Goal: Task Accomplishment & Management: Use online tool/utility

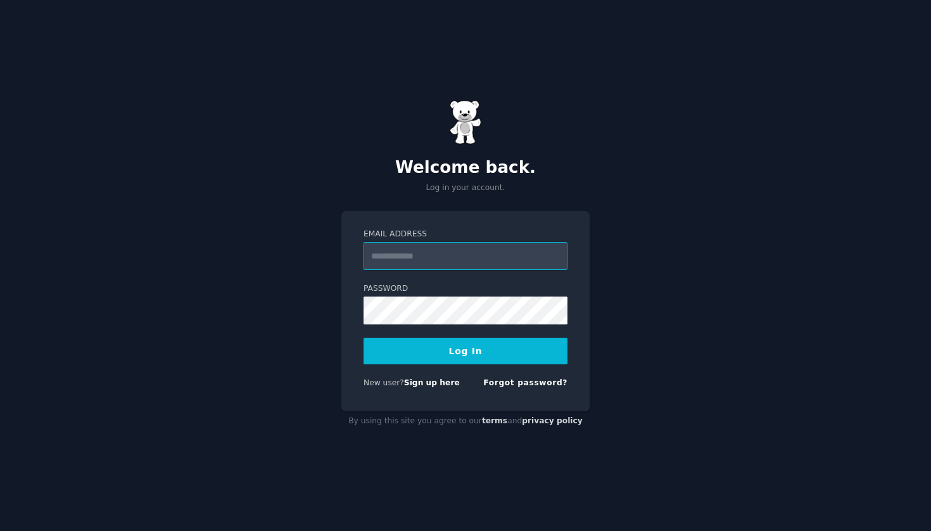
type input "**********"
click at [466, 350] on button "Log In" at bounding box center [466, 351] width 204 height 27
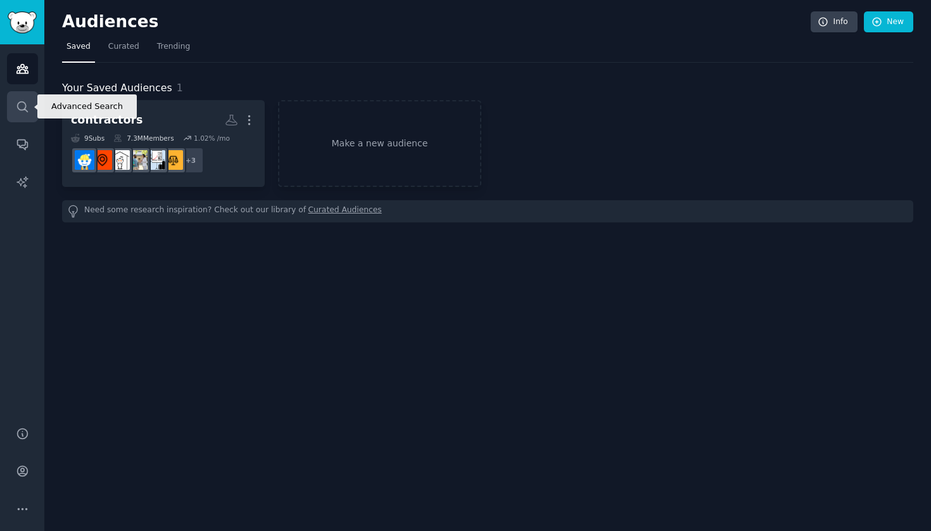
click at [25, 108] on icon "Sidebar" at bounding box center [22, 106] width 10 height 10
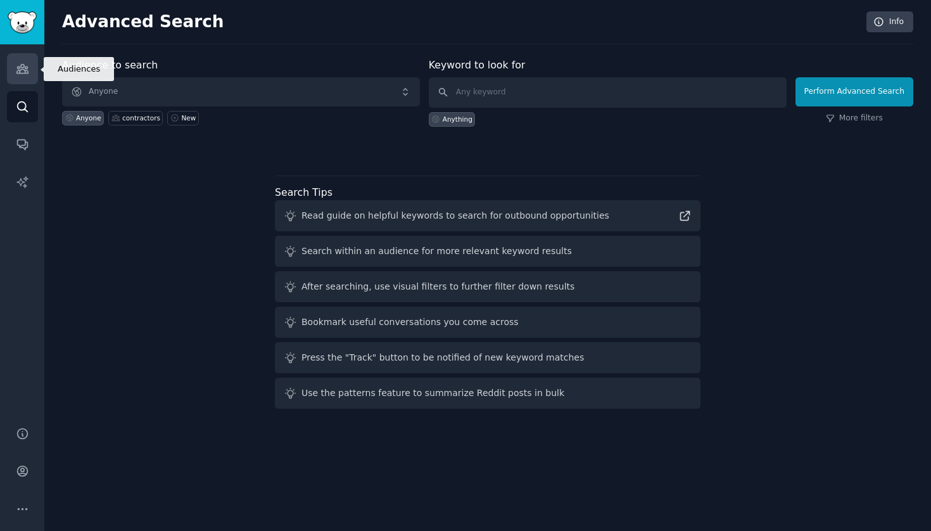
click at [18, 63] on icon "Sidebar" at bounding box center [22, 68] width 13 height 13
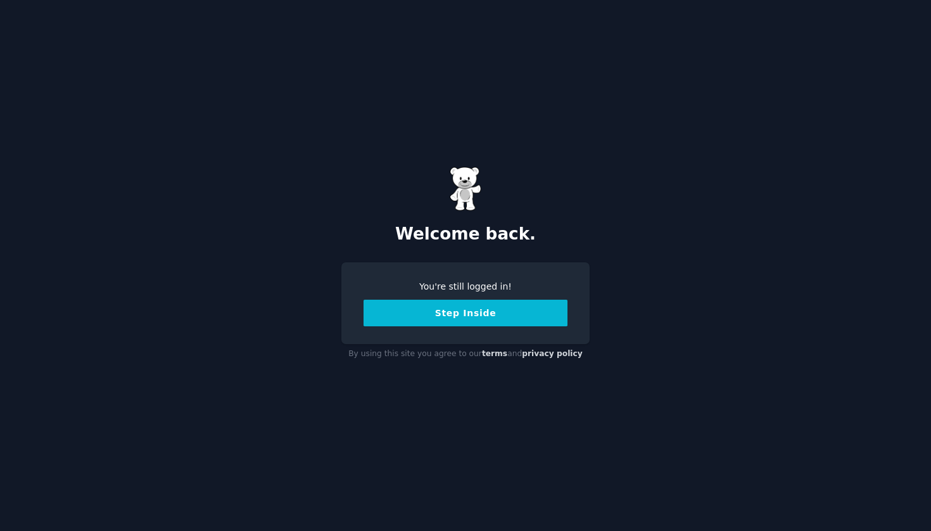
click at [463, 309] on button "Step Inside" at bounding box center [466, 313] width 204 height 27
click at [426, 306] on button "Step Inside" at bounding box center [466, 313] width 204 height 27
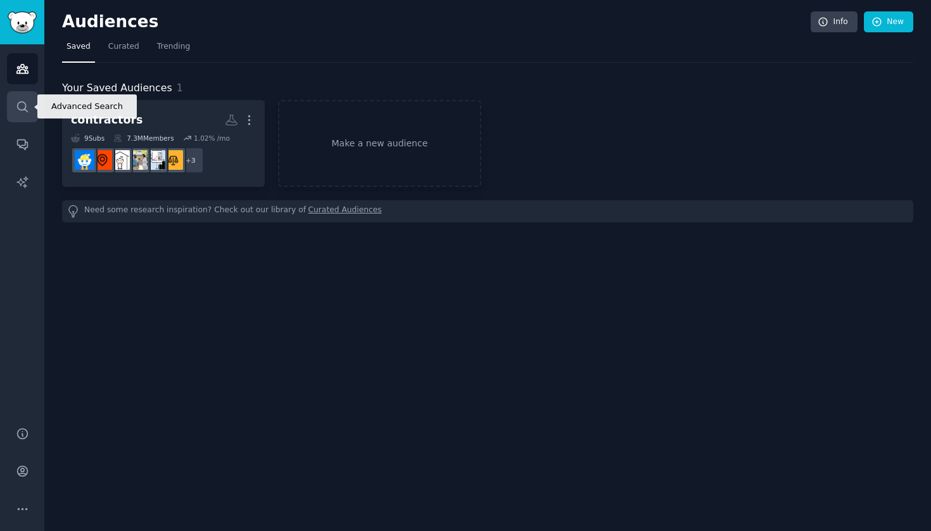
click at [27, 112] on icon "Sidebar" at bounding box center [22, 106] width 10 height 10
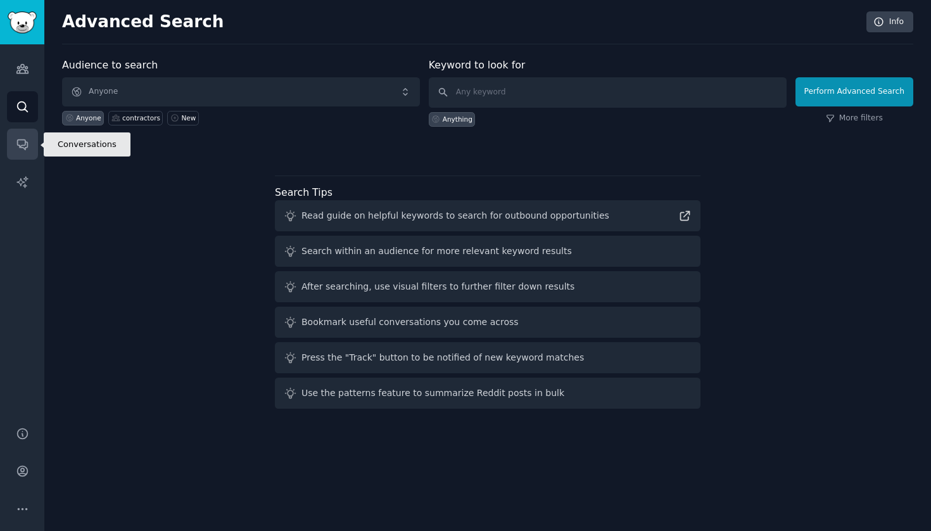
click at [22, 140] on icon "Sidebar" at bounding box center [22, 145] width 10 height 10
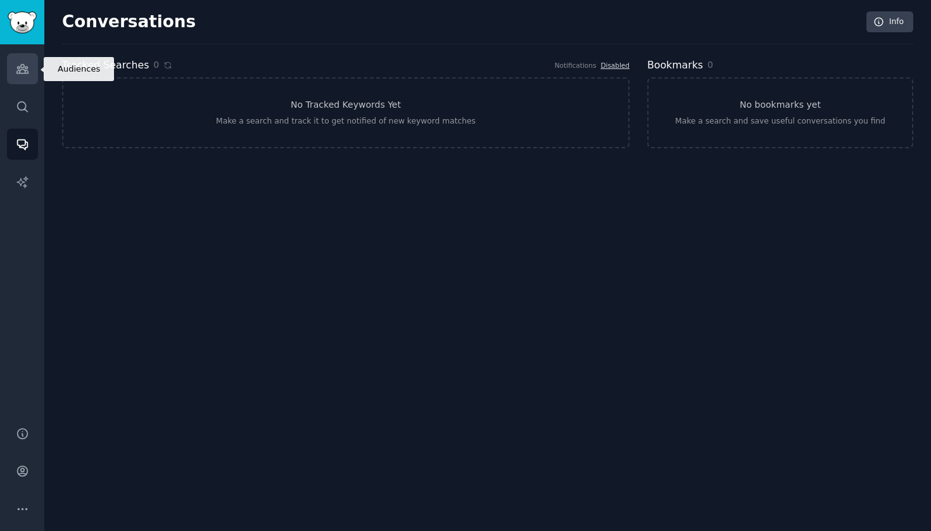
click at [23, 76] on link "Audiences" at bounding box center [22, 68] width 31 height 31
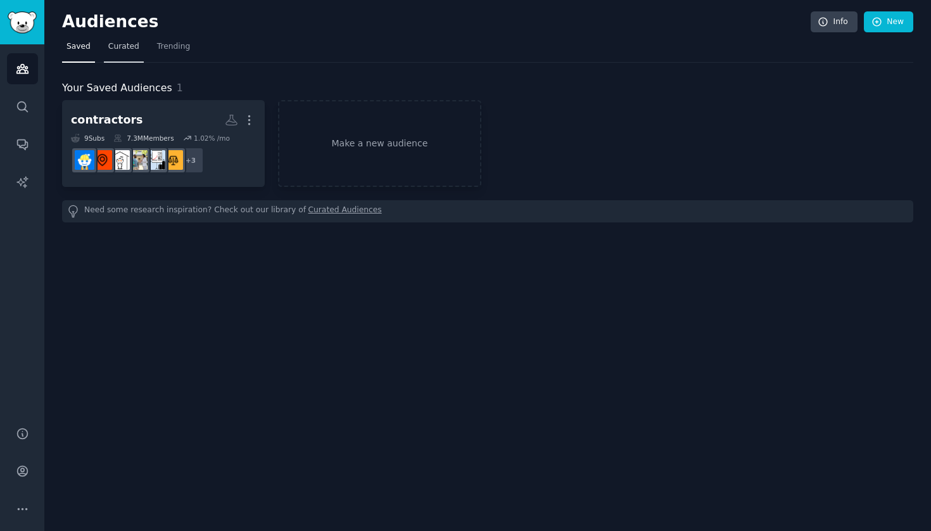
click at [123, 45] on span "Curated" at bounding box center [123, 46] width 31 height 11
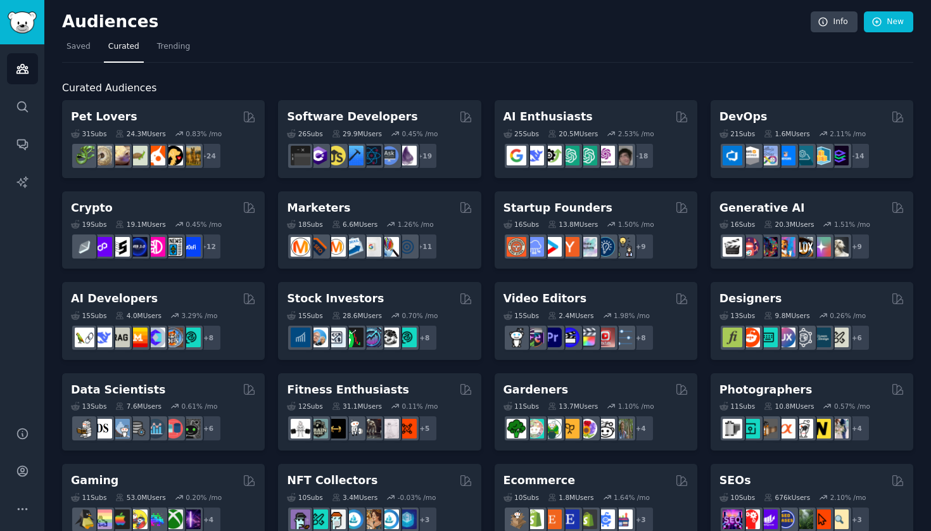
click at [134, 48] on span "Curated" at bounding box center [123, 46] width 31 height 11
click at [16, 111] on icon "Sidebar" at bounding box center [22, 106] width 13 height 13
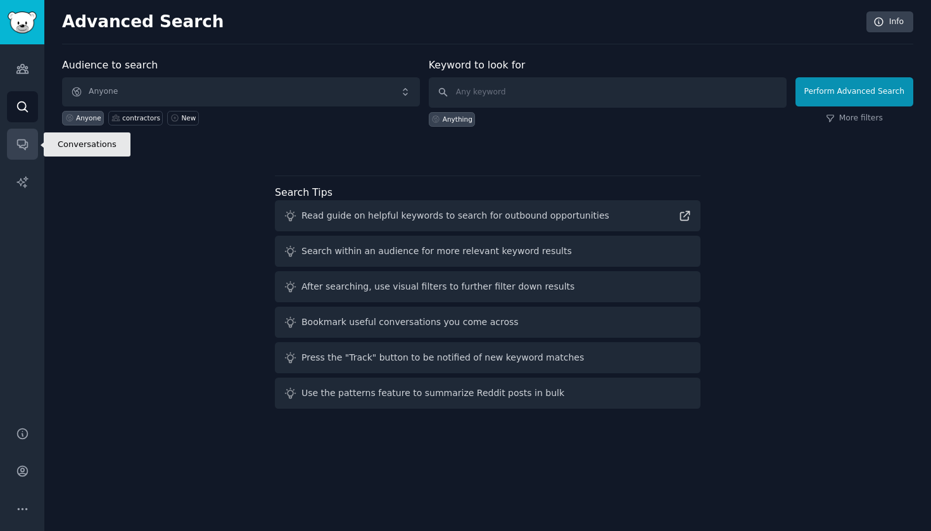
click at [20, 140] on icon "Sidebar" at bounding box center [22, 145] width 10 height 10
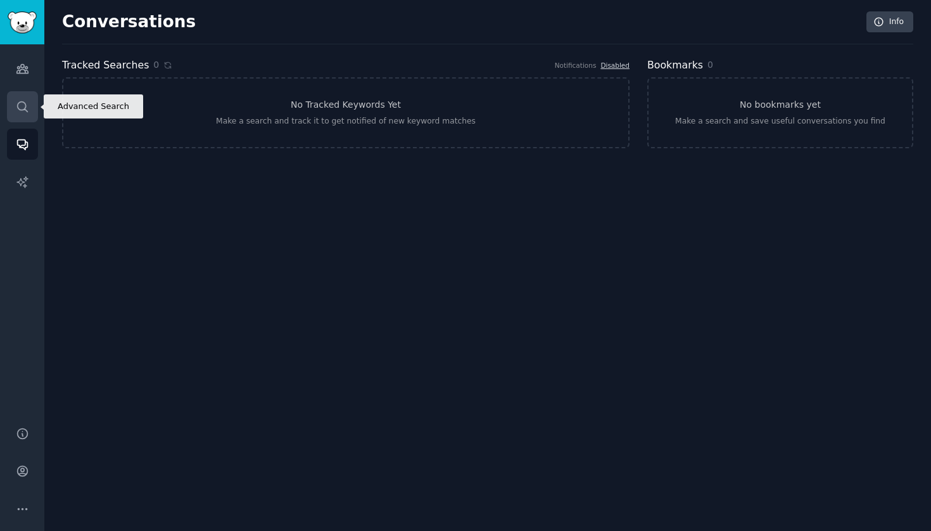
click at [21, 103] on icon "Sidebar" at bounding box center [22, 106] width 13 height 13
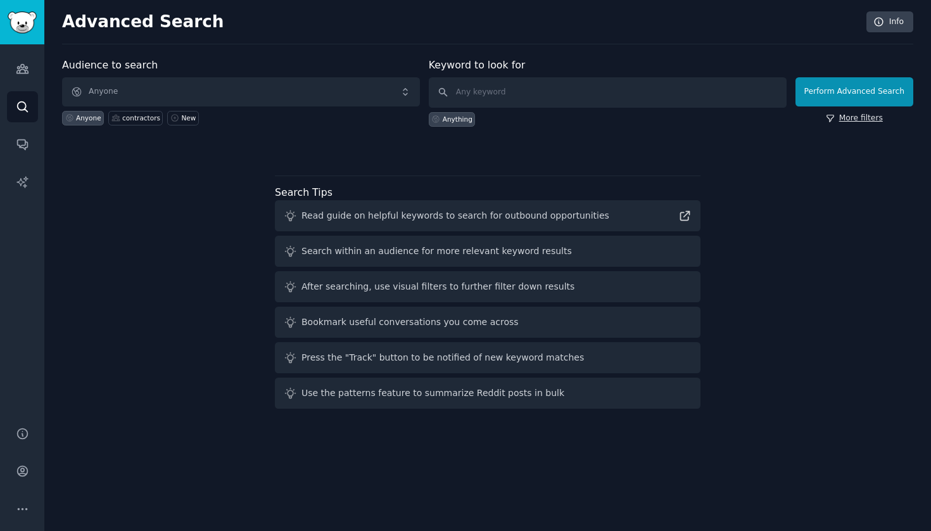
click at [845, 115] on link "More filters" at bounding box center [854, 118] width 57 height 11
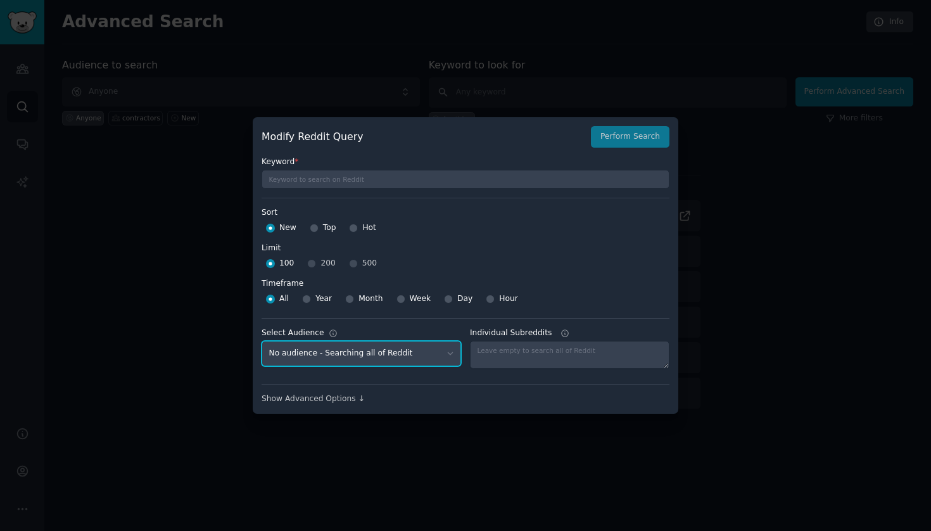
click at [436, 357] on select "No audience - Searching all of Reddit contractors - 9 Subreddits" at bounding box center [362, 354] width 200 height 26
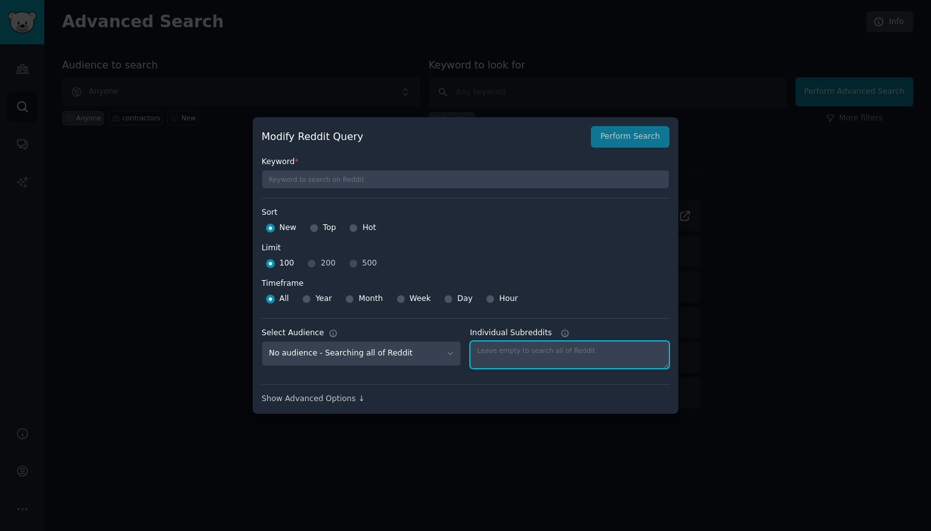
click at [498, 352] on textarea "Individual Subreddits" at bounding box center [570, 355] width 200 height 28
type textarea "paralegal"
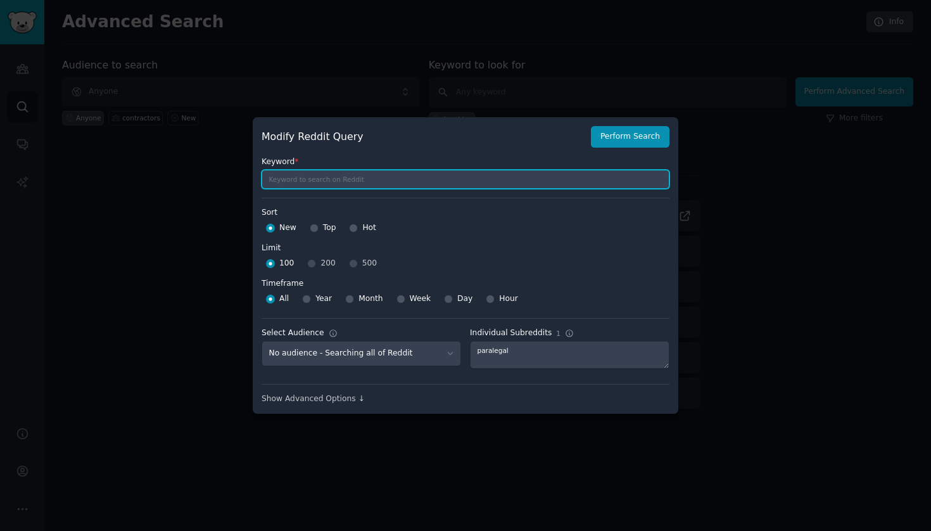
click at [366, 184] on input "text" at bounding box center [466, 179] width 408 height 19
type input "AI"
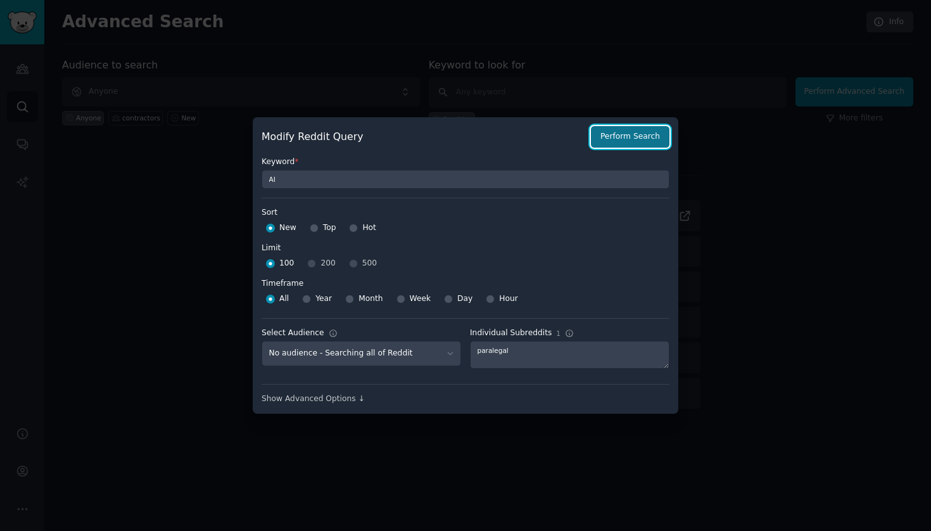
click at [639, 136] on button "Perform Search" at bounding box center [630, 137] width 79 height 22
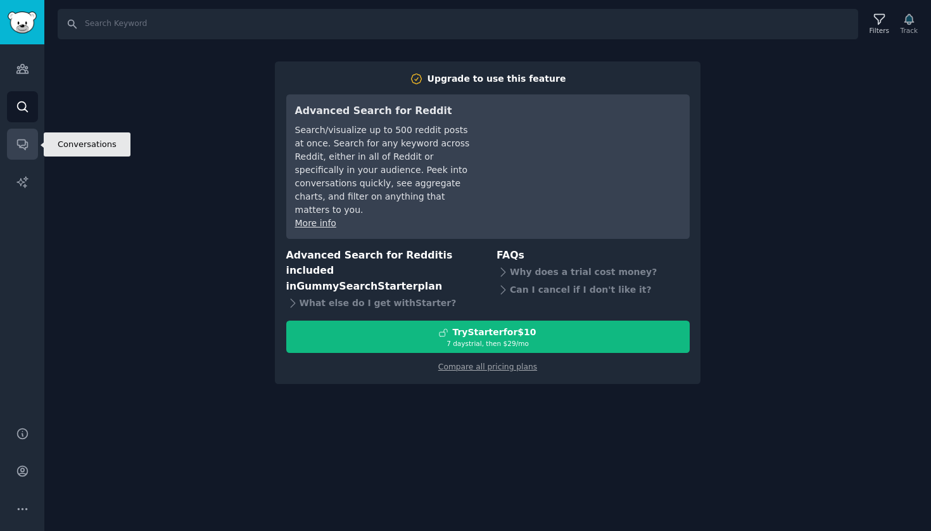
click at [23, 141] on icon "Sidebar" at bounding box center [22, 143] width 13 height 13
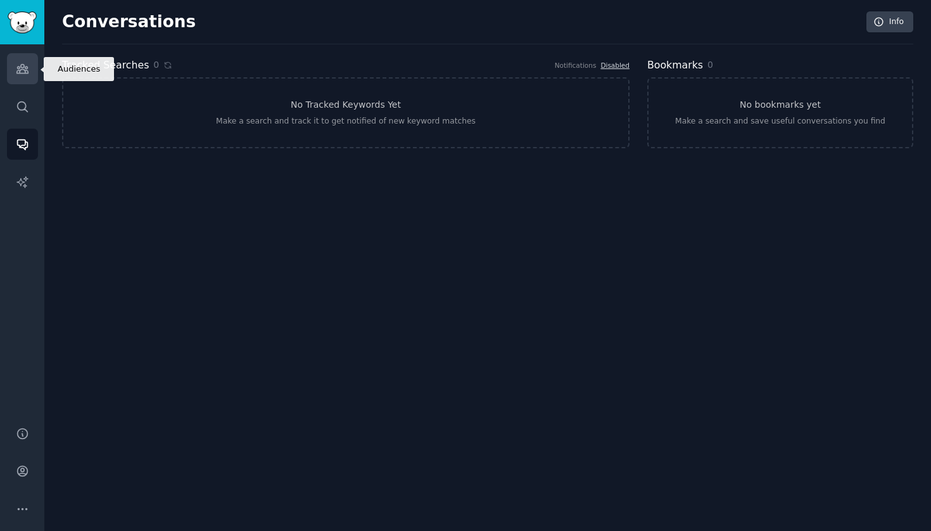
click at [23, 74] on icon "Sidebar" at bounding box center [22, 68] width 13 height 13
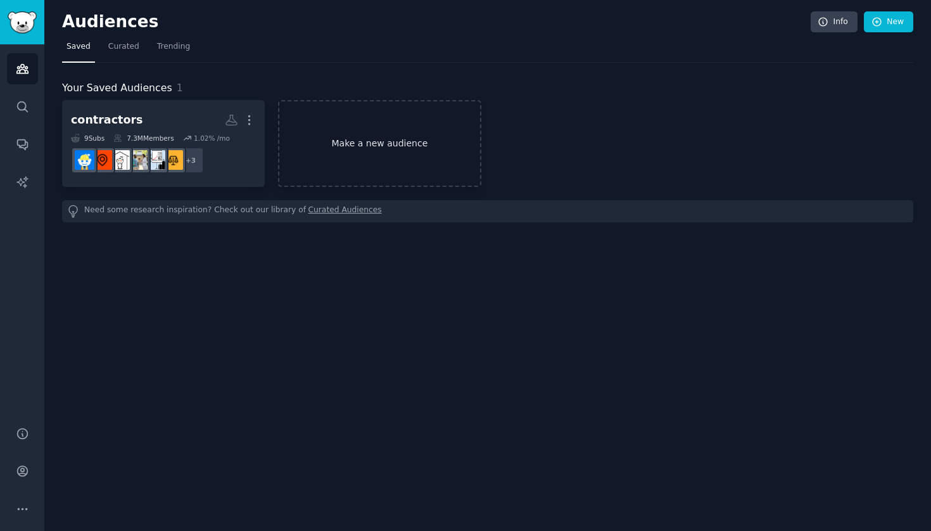
click at [340, 153] on link "Make a new audience" at bounding box center [379, 143] width 203 height 87
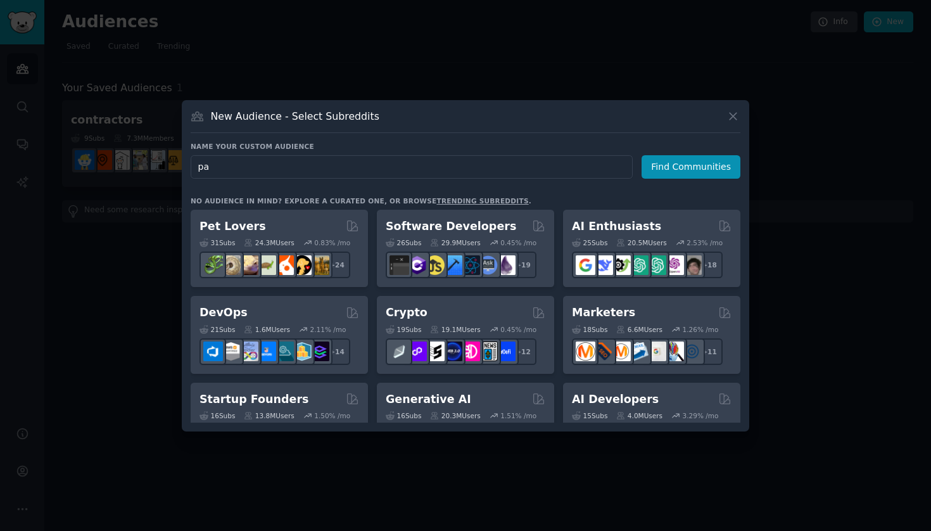
type input "p"
type input "legal"
click at [685, 172] on button "Find Communities" at bounding box center [691, 166] width 99 height 23
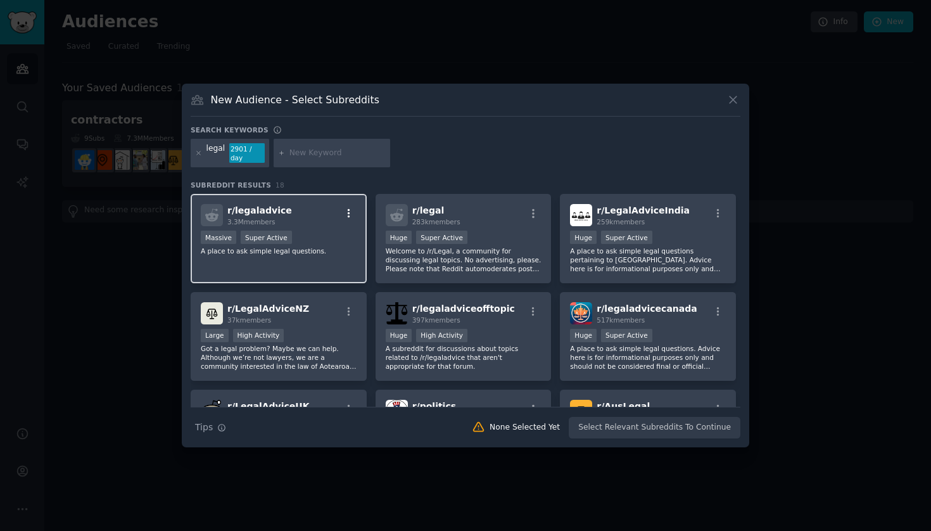
click at [341, 208] on button "button" at bounding box center [349, 213] width 16 height 11
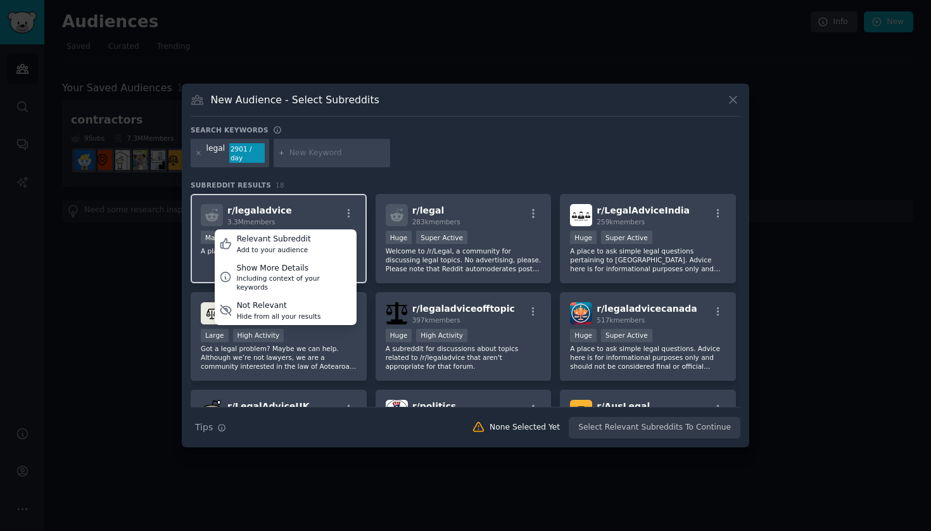
click at [340, 196] on div "r/ legaladvice 3.3M members Relevant Subreddit Add to your audience Show More D…" at bounding box center [279, 238] width 176 height 89
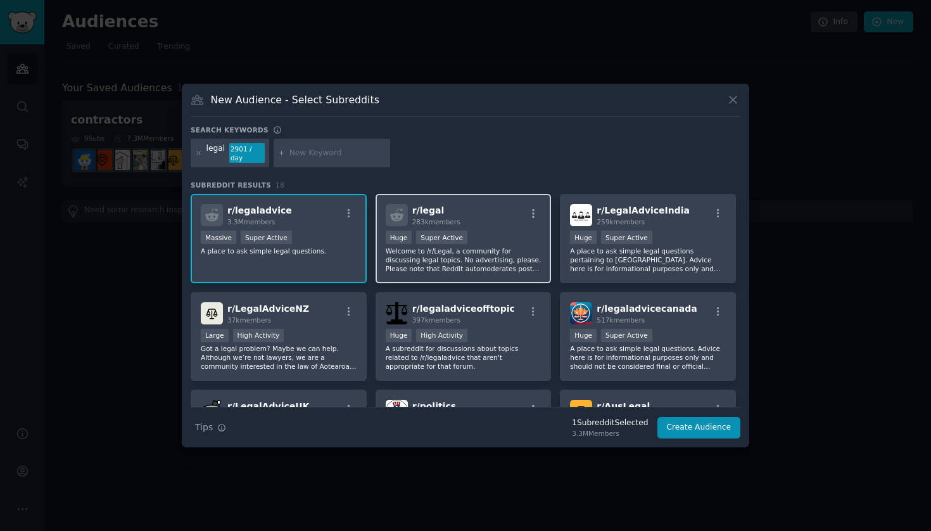
click at [413, 205] on span "r/ legal" at bounding box center [428, 210] width 32 height 10
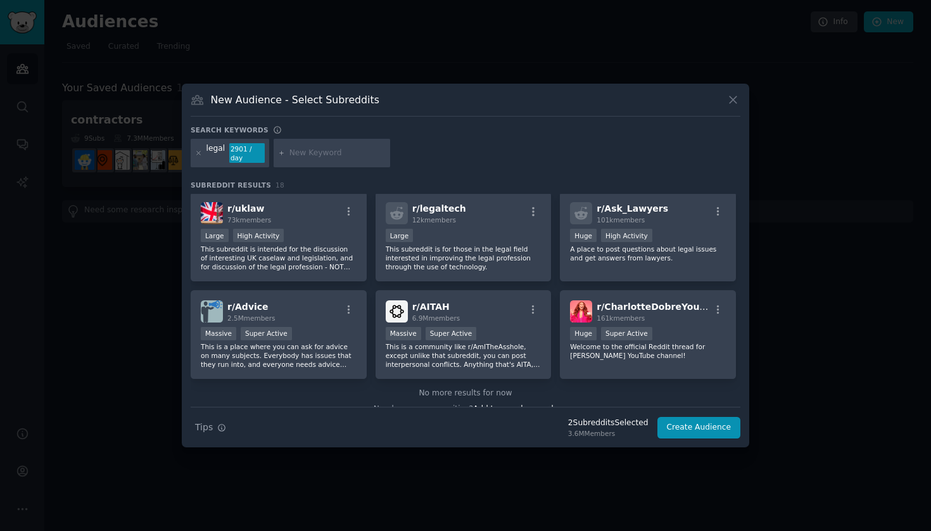
scroll to position [396, 0]
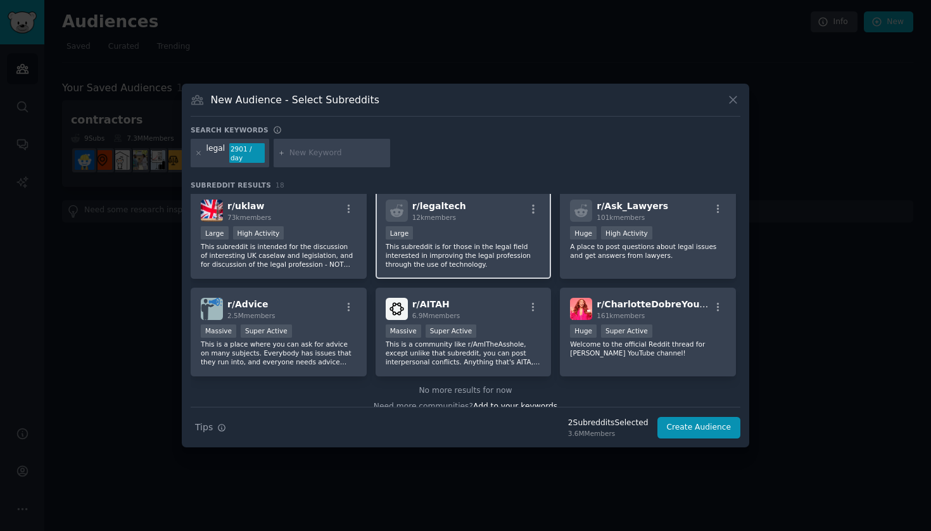
click at [509, 231] on div "Large" at bounding box center [464, 234] width 156 height 16
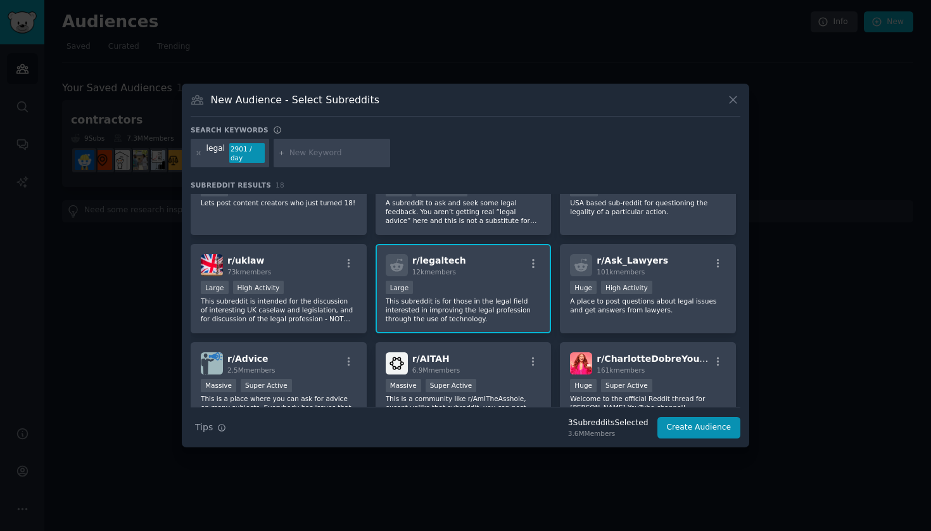
scroll to position [336, 0]
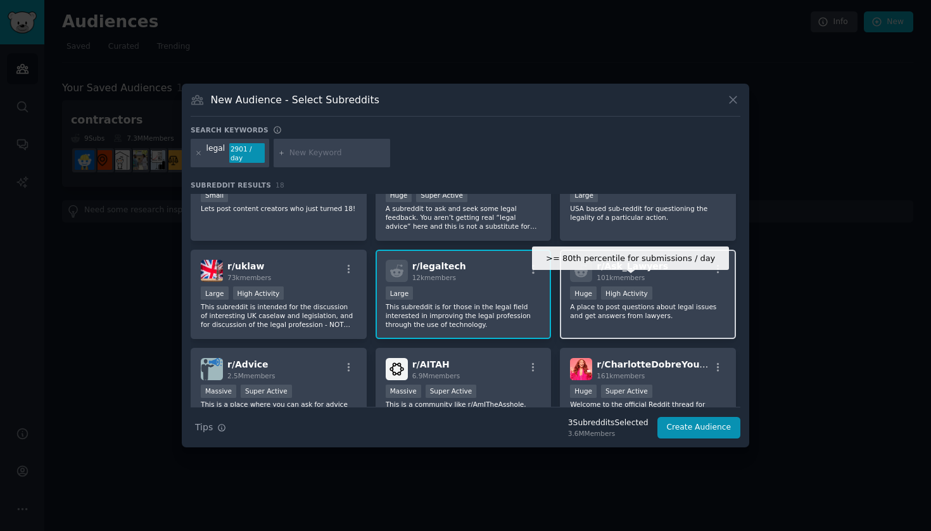
click at [632, 286] on div "High Activity" at bounding box center [626, 292] width 51 height 13
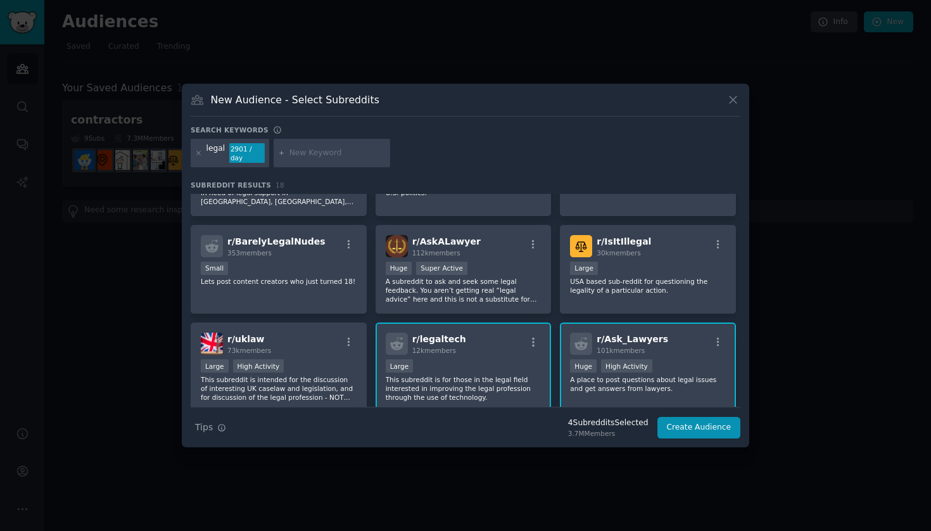
scroll to position [257, 0]
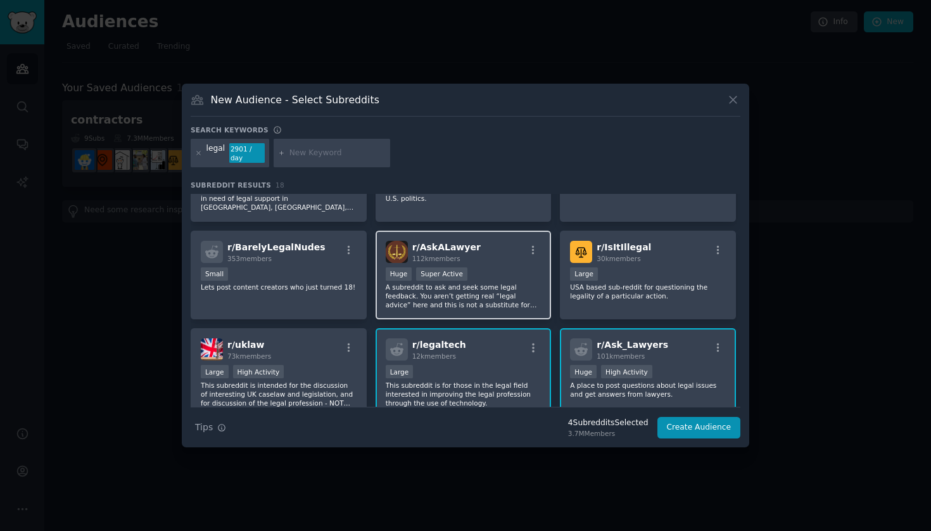
click at [503, 298] on p "A subreddit to ask and seek some legal feedback. You aren’t getting real “legal…" at bounding box center [464, 296] width 156 height 27
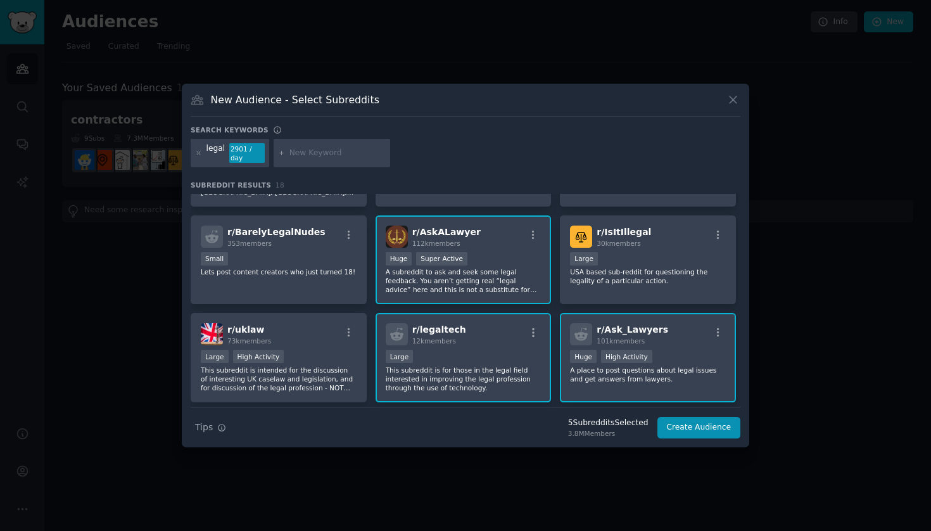
scroll to position [266, 0]
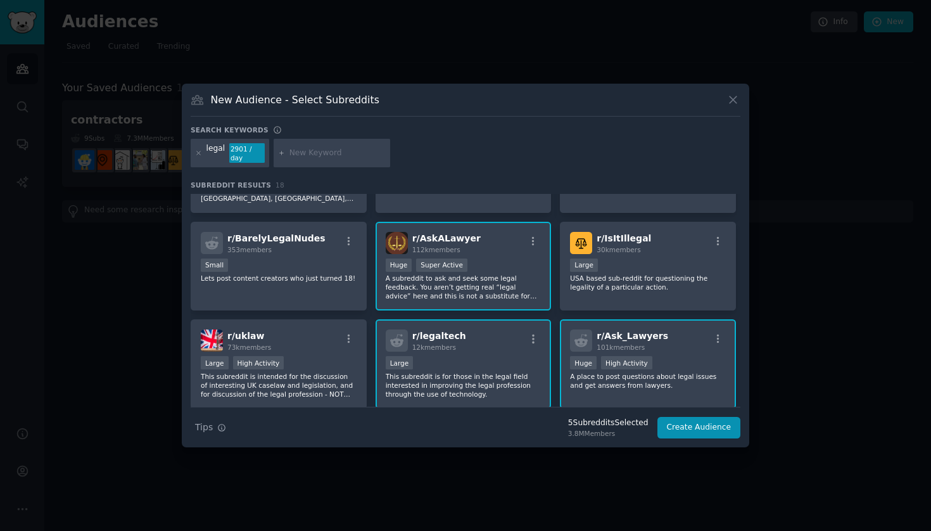
click at [479, 269] on div "Huge Super Active" at bounding box center [464, 267] width 156 height 16
click at [658, 362] on div ">= 80th percentile for submissions / day Huge High Activity" at bounding box center [648, 364] width 156 height 16
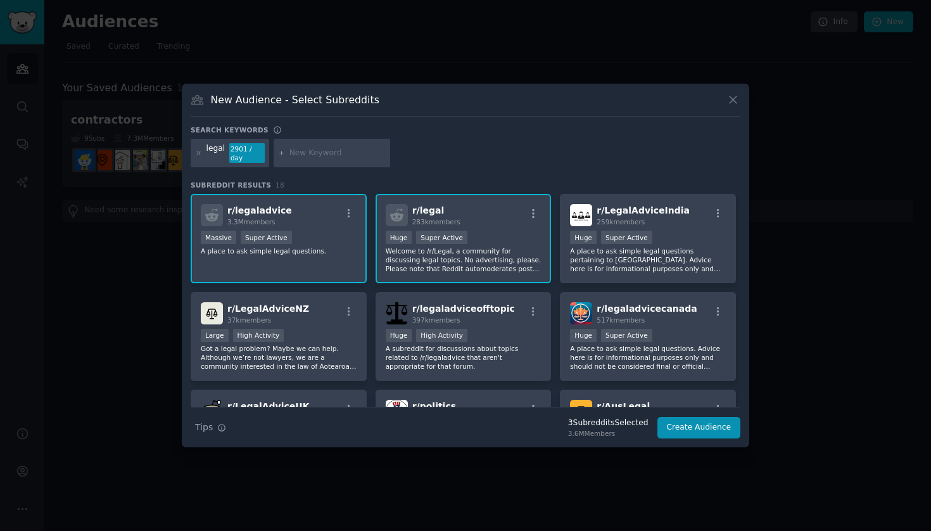
scroll to position [0, 0]
click at [324, 151] on input "text" at bounding box center [338, 153] width 96 height 11
type input "paralegal"
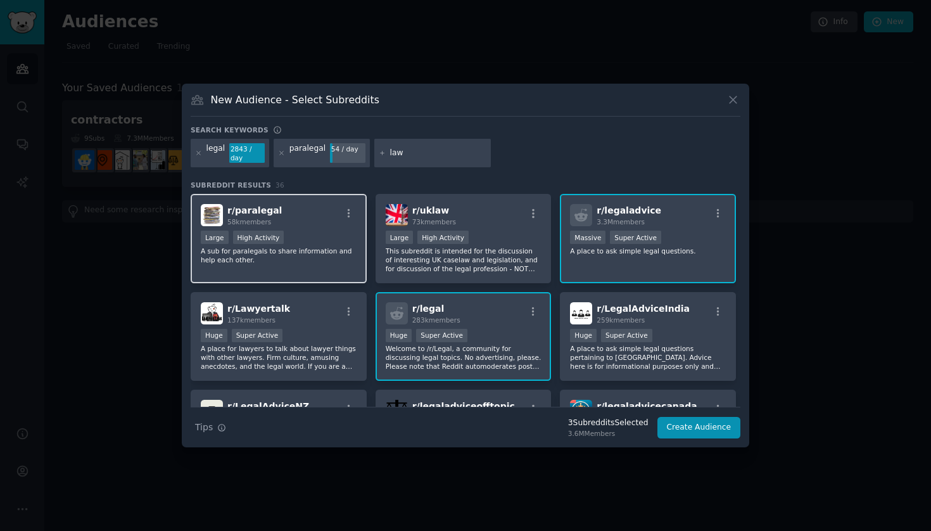
type input "law"
click at [325, 219] on div "r/ paralegal 58k members" at bounding box center [279, 215] width 156 height 22
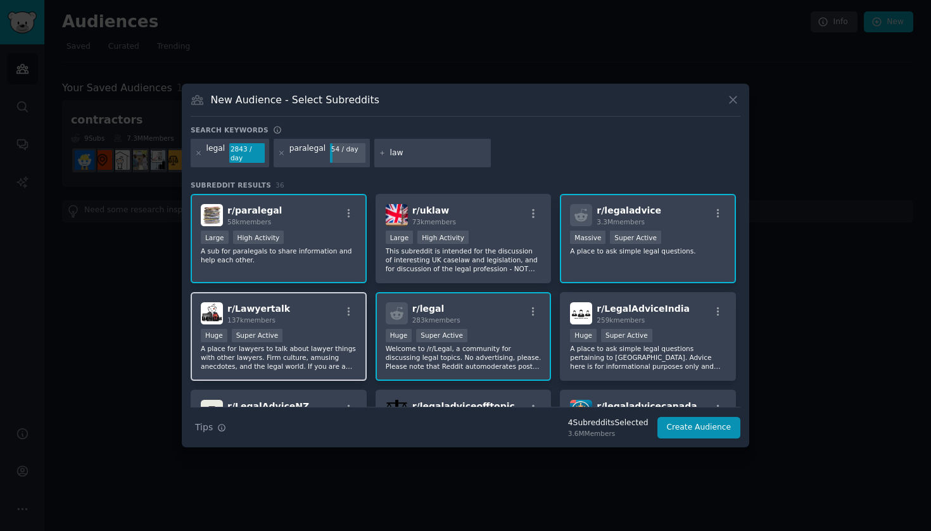
click at [306, 333] on div "Huge Super Active" at bounding box center [279, 337] width 156 height 16
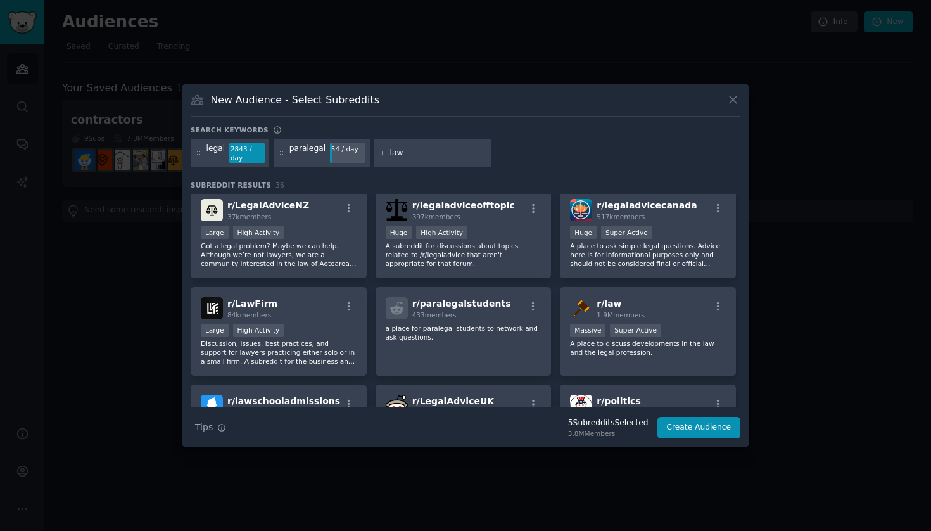
scroll to position [192, 0]
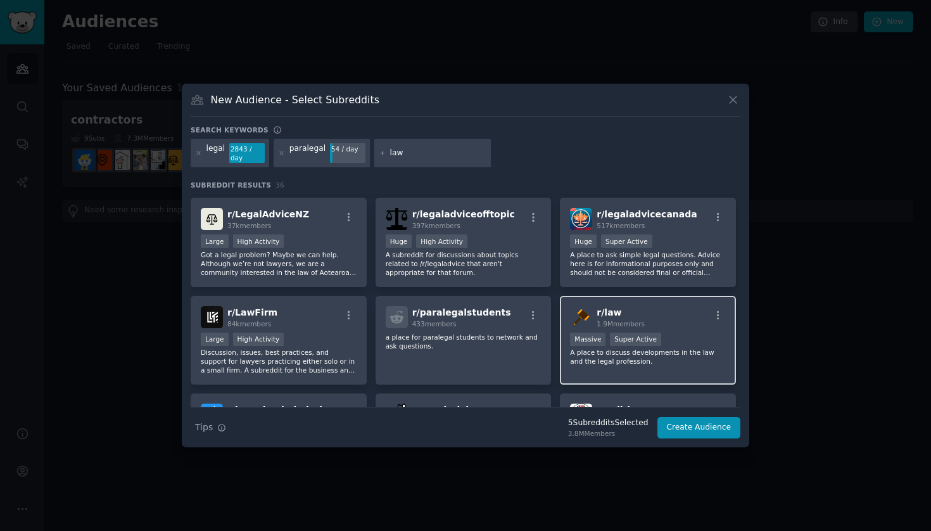
click at [620, 317] on h2 "r/ law 1.9M members" at bounding box center [621, 317] width 48 height 22
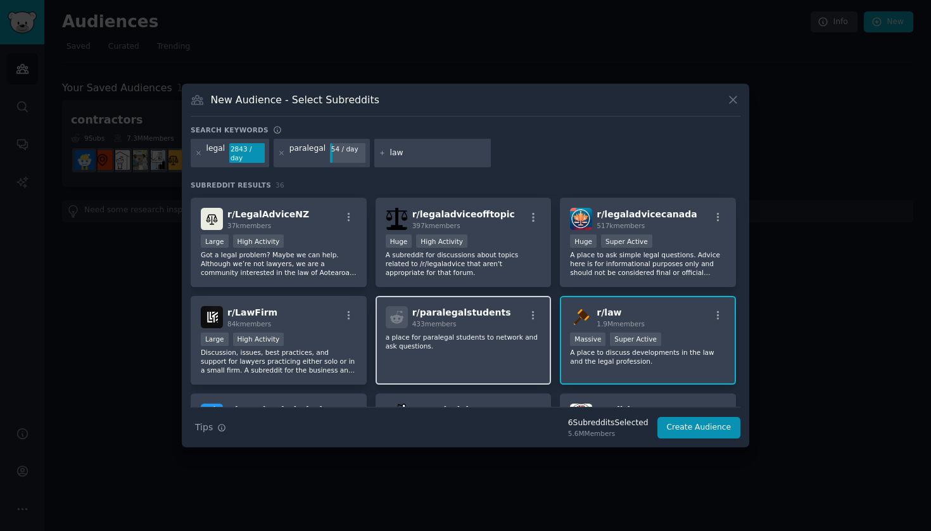
click at [504, 347] on p "a place for paralegal students to network and ask questions." at bounding box center [464, 342] width 156 height 18
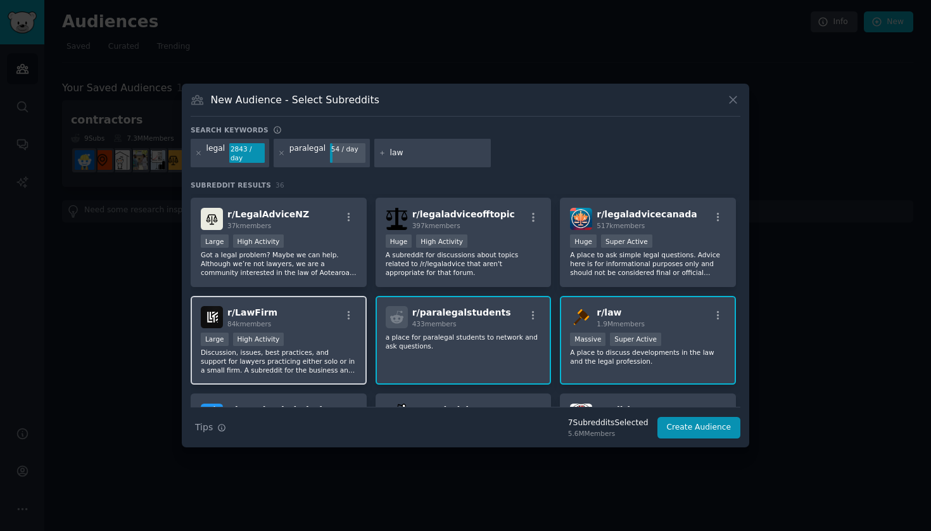
click at [331, 371] on p "Discussion, issues, best practices, and support for lawyers practicing either s…" at bounding box center [279, 361] width 156 height 27
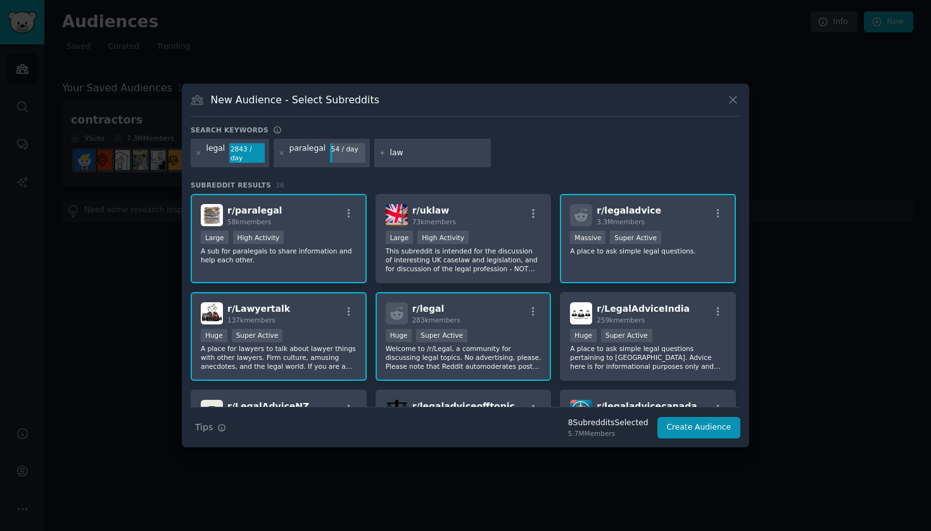
scroll to position [0, 0]
click at [691, 428] on button "Create Audience" at bounding box center [700, 428] width 84 height 22
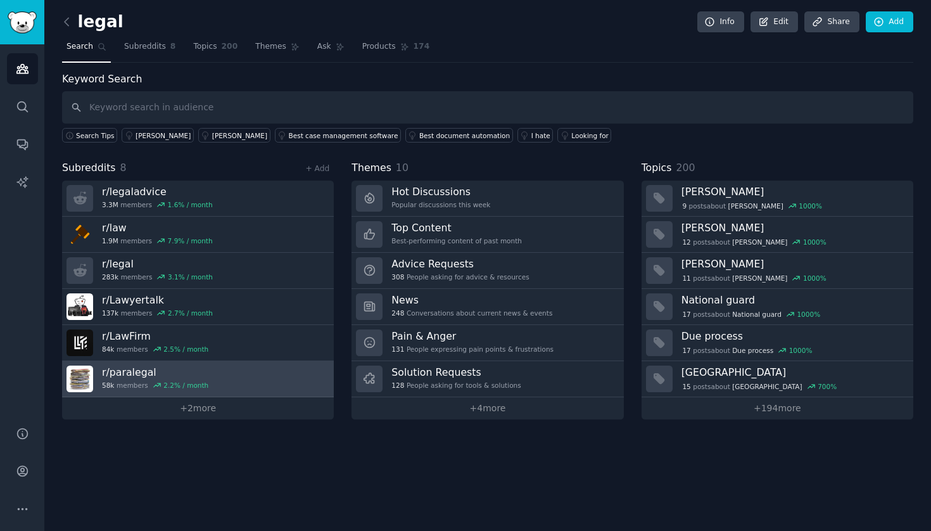
click at [179, 371] on h3 "r/ paralegal" at bounding box center [155, 372] width 106 height 13
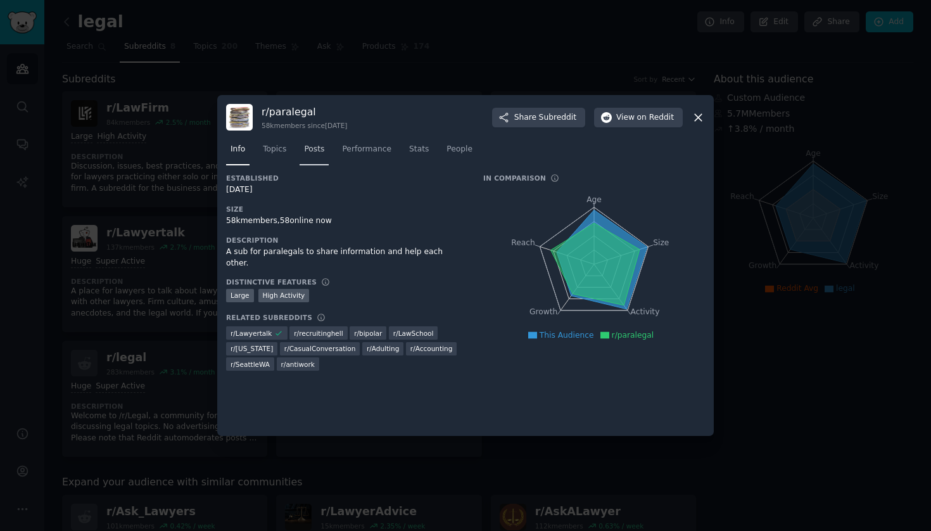
click at [310, 158] on link "Posts" at bounding box center [314, 152] width 29 height 26
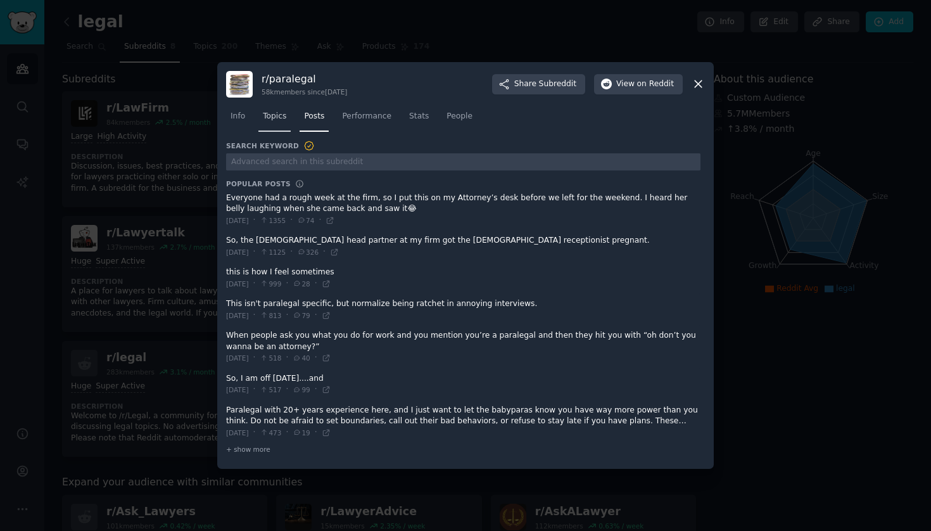
click at [278, 122] on span "Topics" at bounding box center [274, 116] width 23 height 11
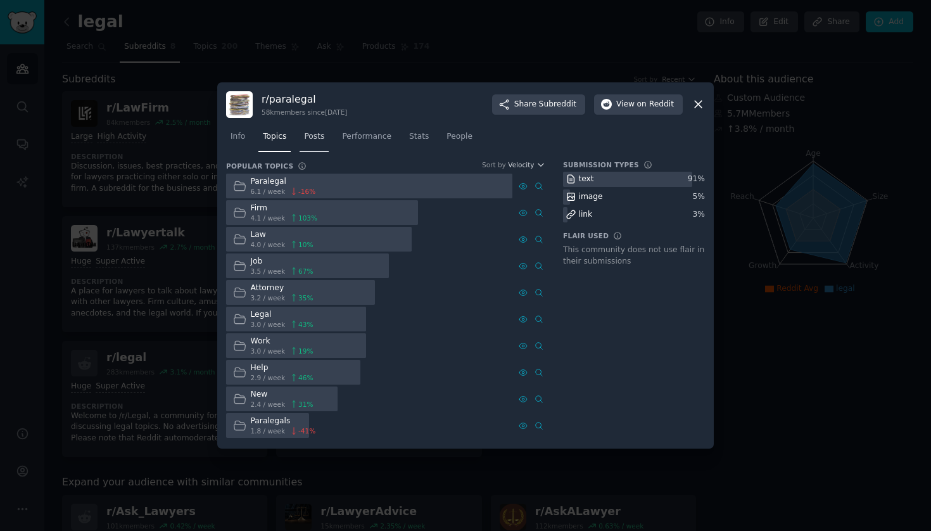
click at [328, 141] on link "Posts" at bounding box center [314, 140] width 29 height 26
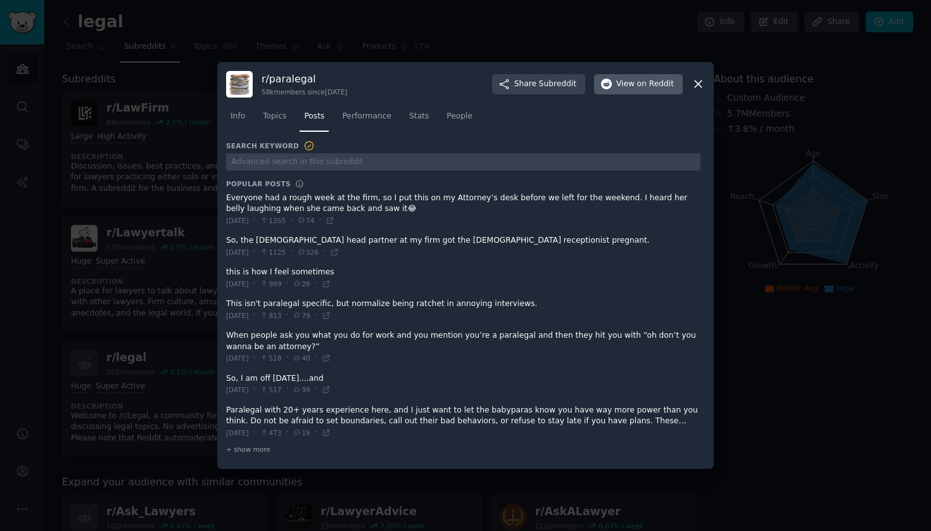
click at [612, 86] on icon "button" at bounding box center [606, 84] width 11 height 11
